Goal: Information Seeking & Learning: Learn about a topic

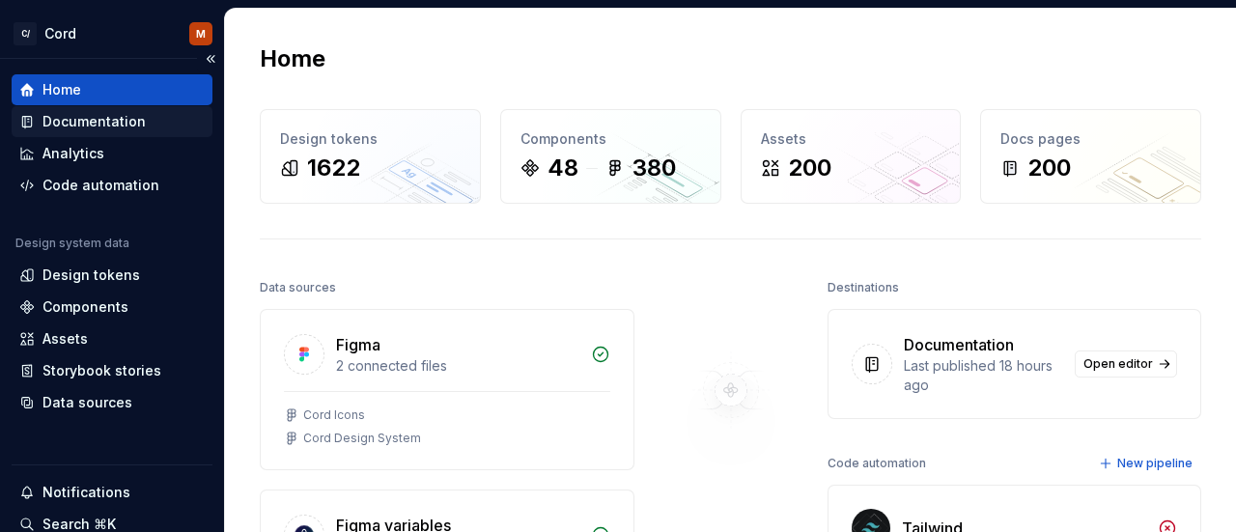
click at [117, 117] on div "Documentation" at bounding box center [93, 121] width 103 height 19
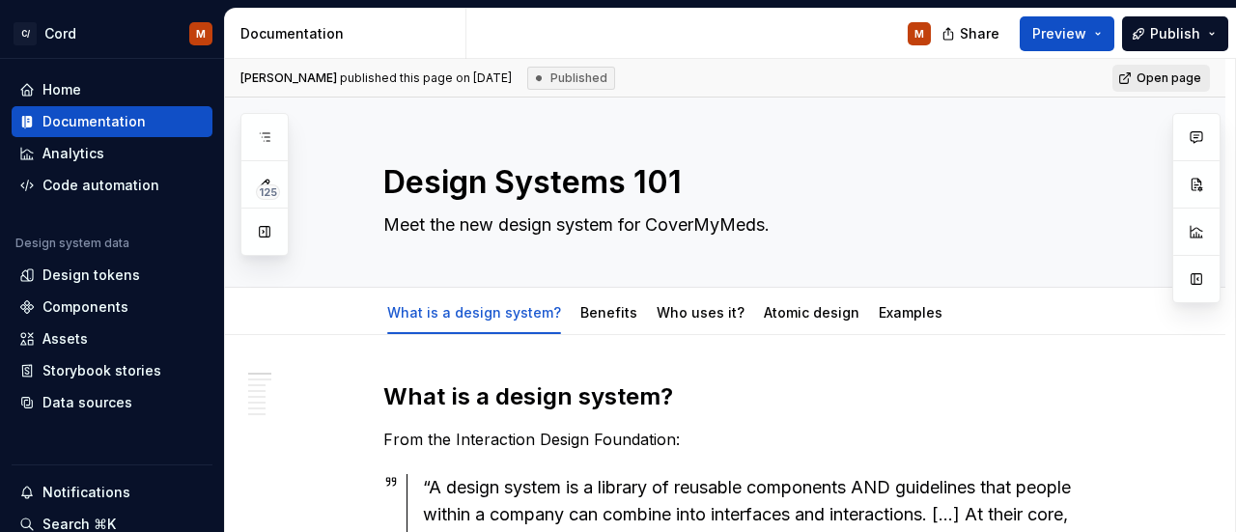
click at [1162, 75] on span "Open page" at bounding box center [1168, 77] width 65 height 15
type textarea "*"
